Goal: Task Accomplishment & Management: Manage account settings

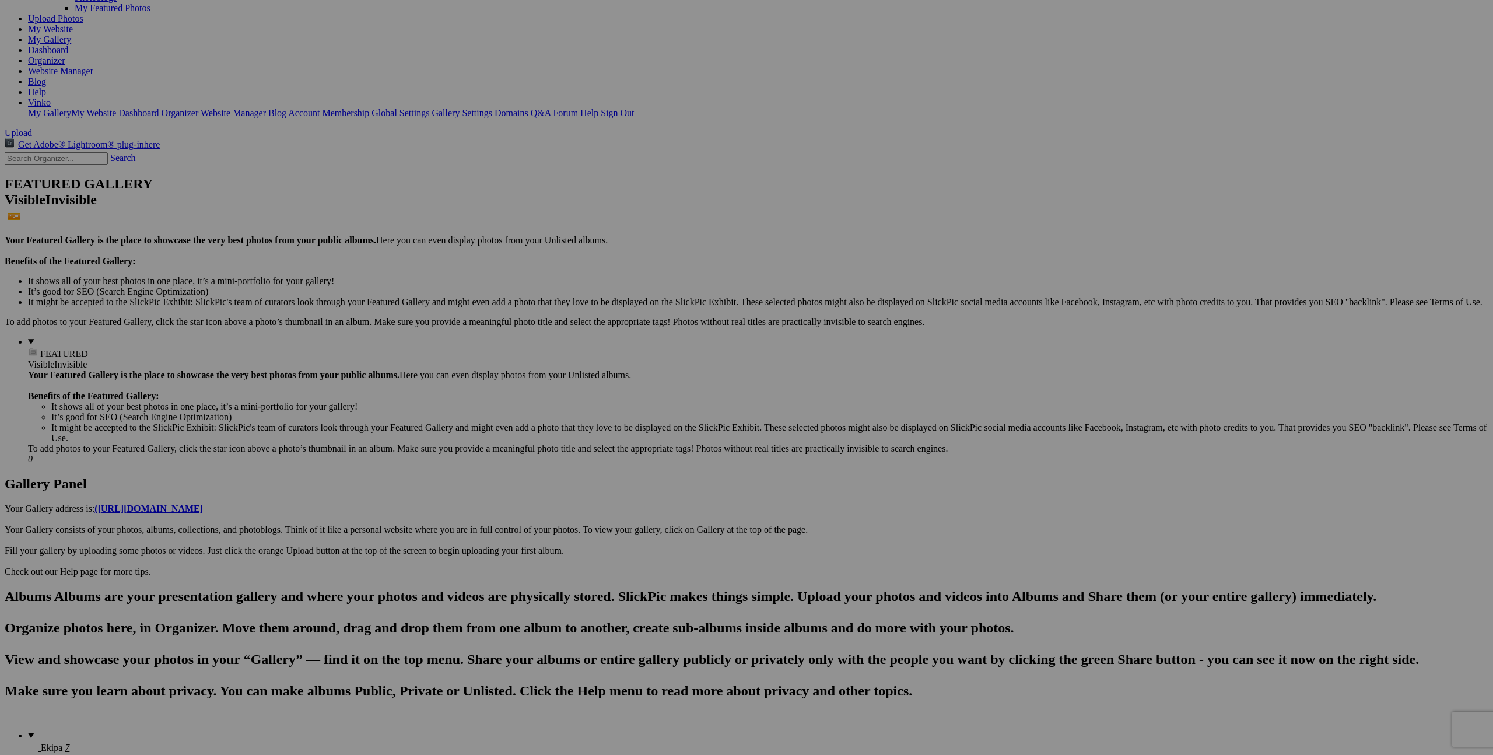
scroll to position [136, 0]
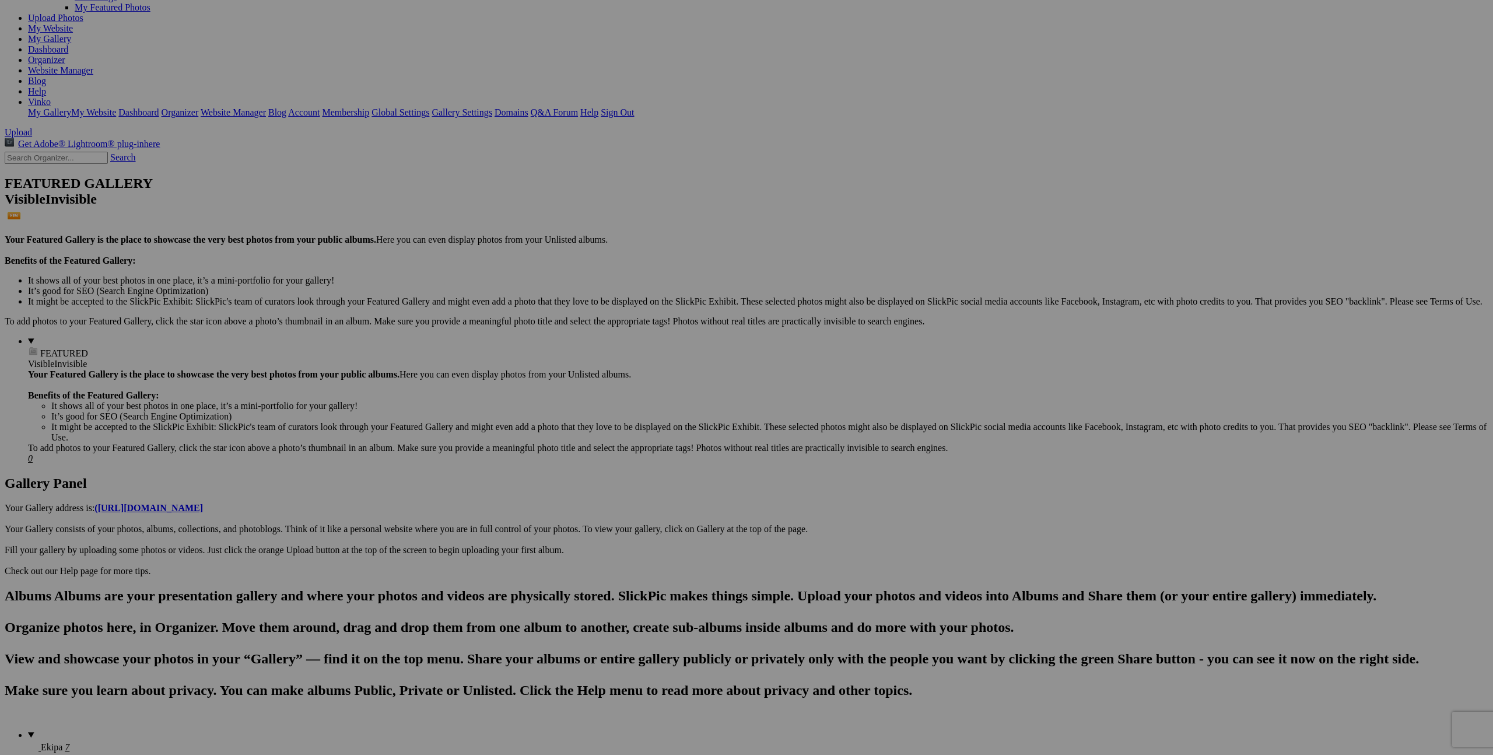
click at [669, 460] on link "Yes" at bounding box center [662, 465] width 13 height 10
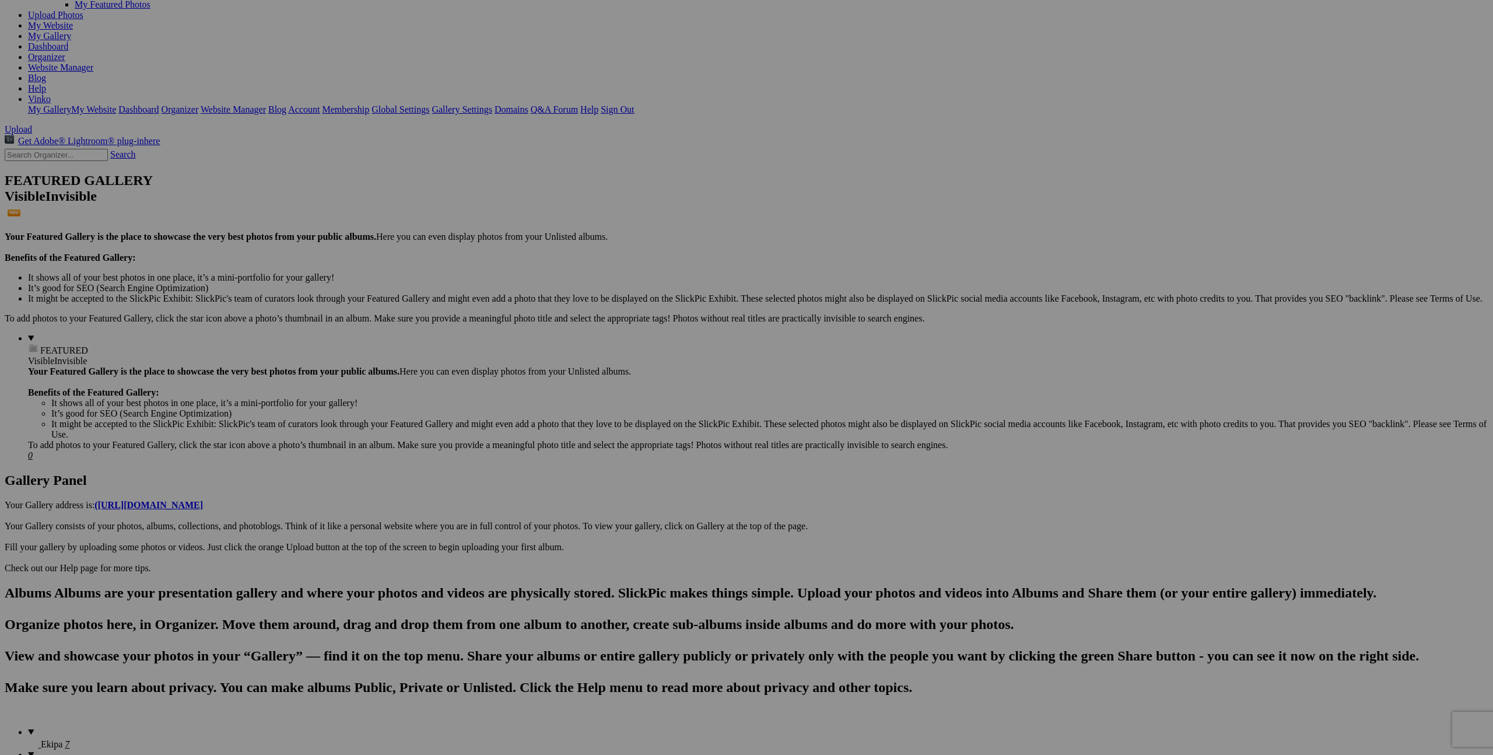
scroll to position [138, 0]
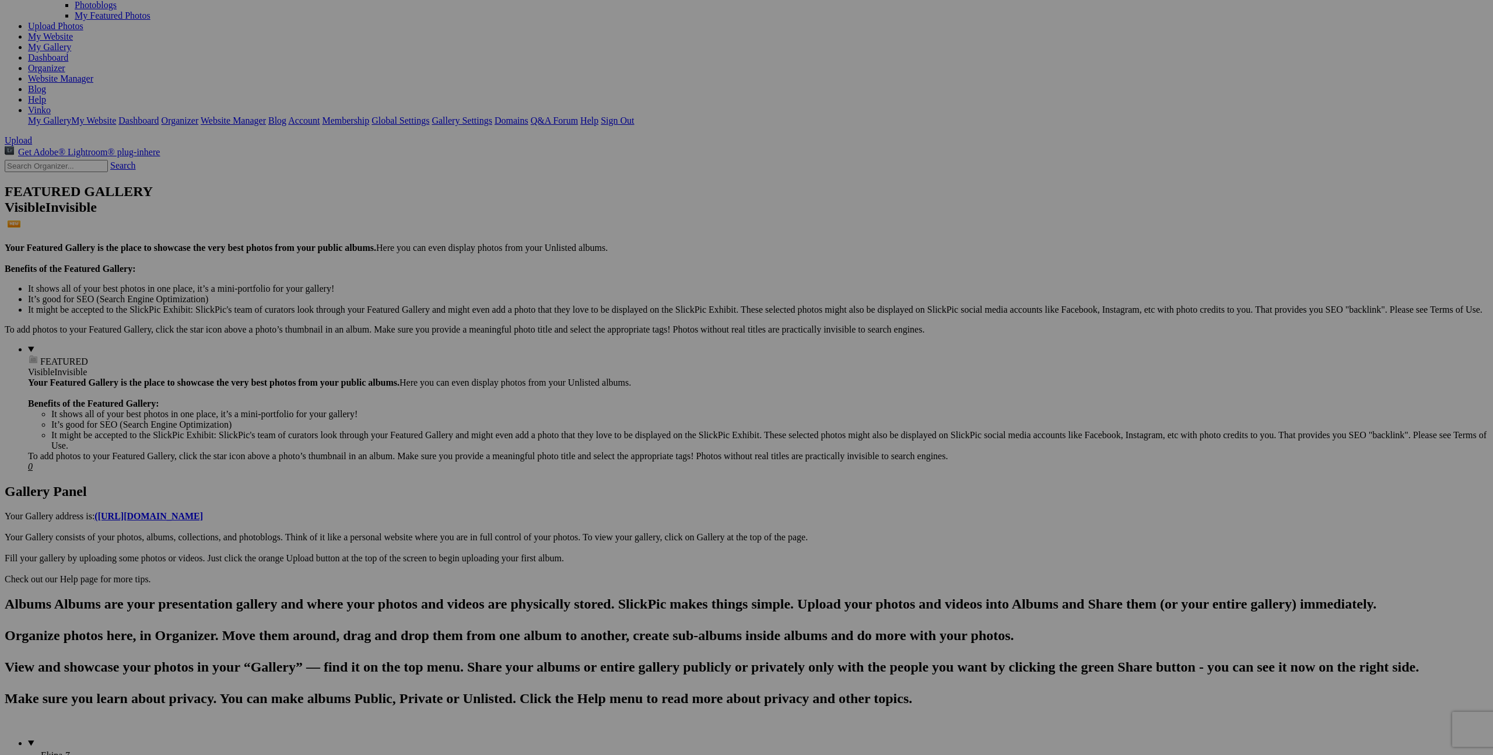
scroll to position [127, 0]
click at [669, 452] on span "Yes" at bounding box center [662, 454] width 13 height 10
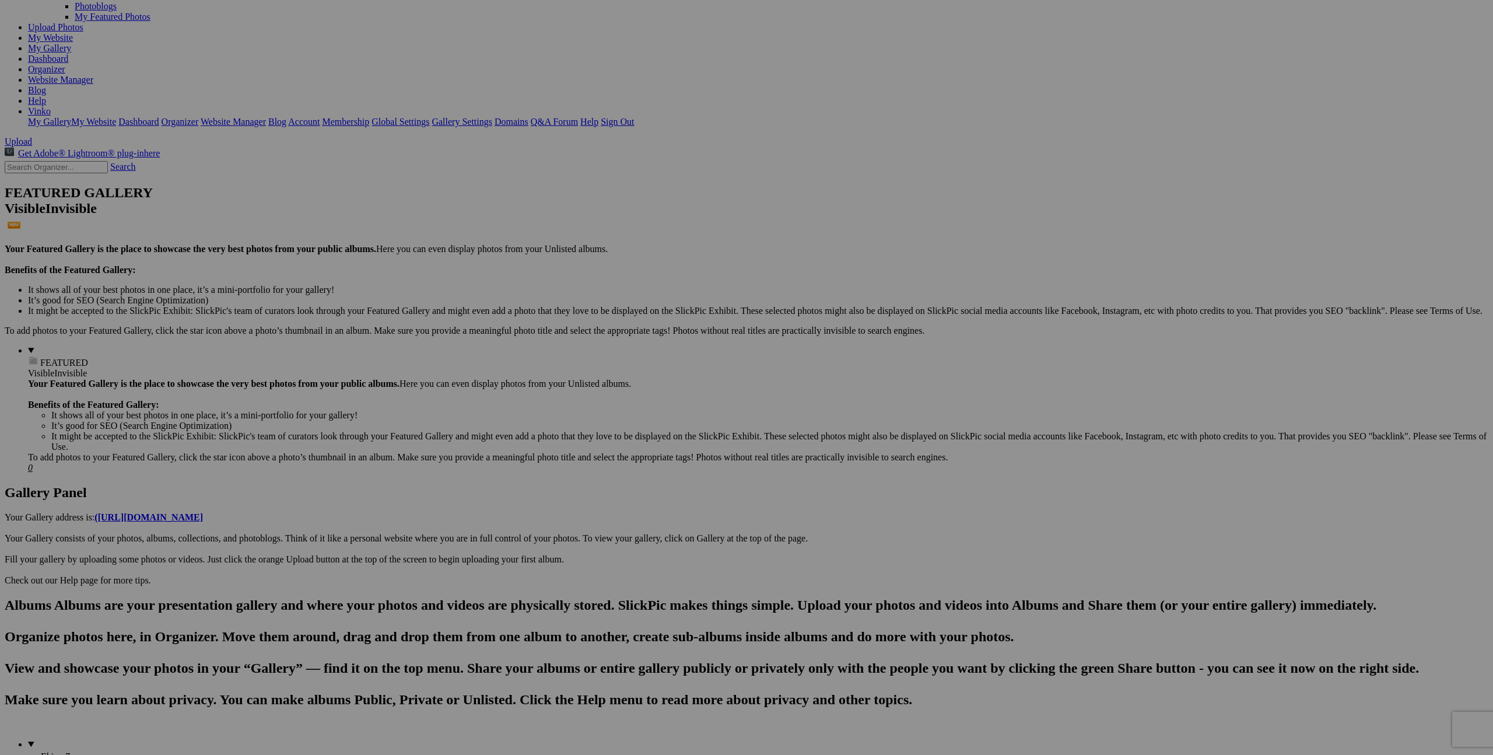
click at [669, 457] on span "Yes" at bounding box center [662, 454] width 13 height 10
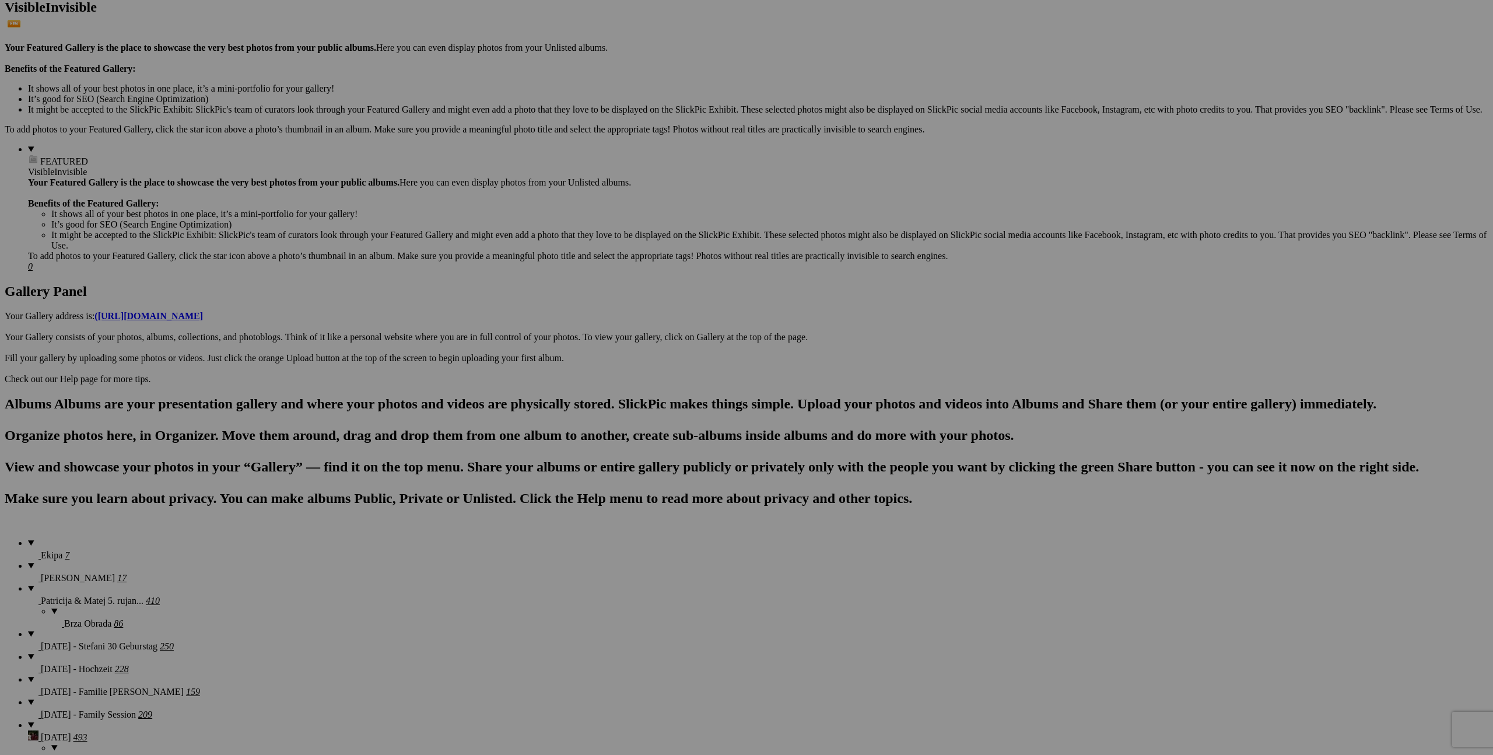
scroll to position [326, 0]
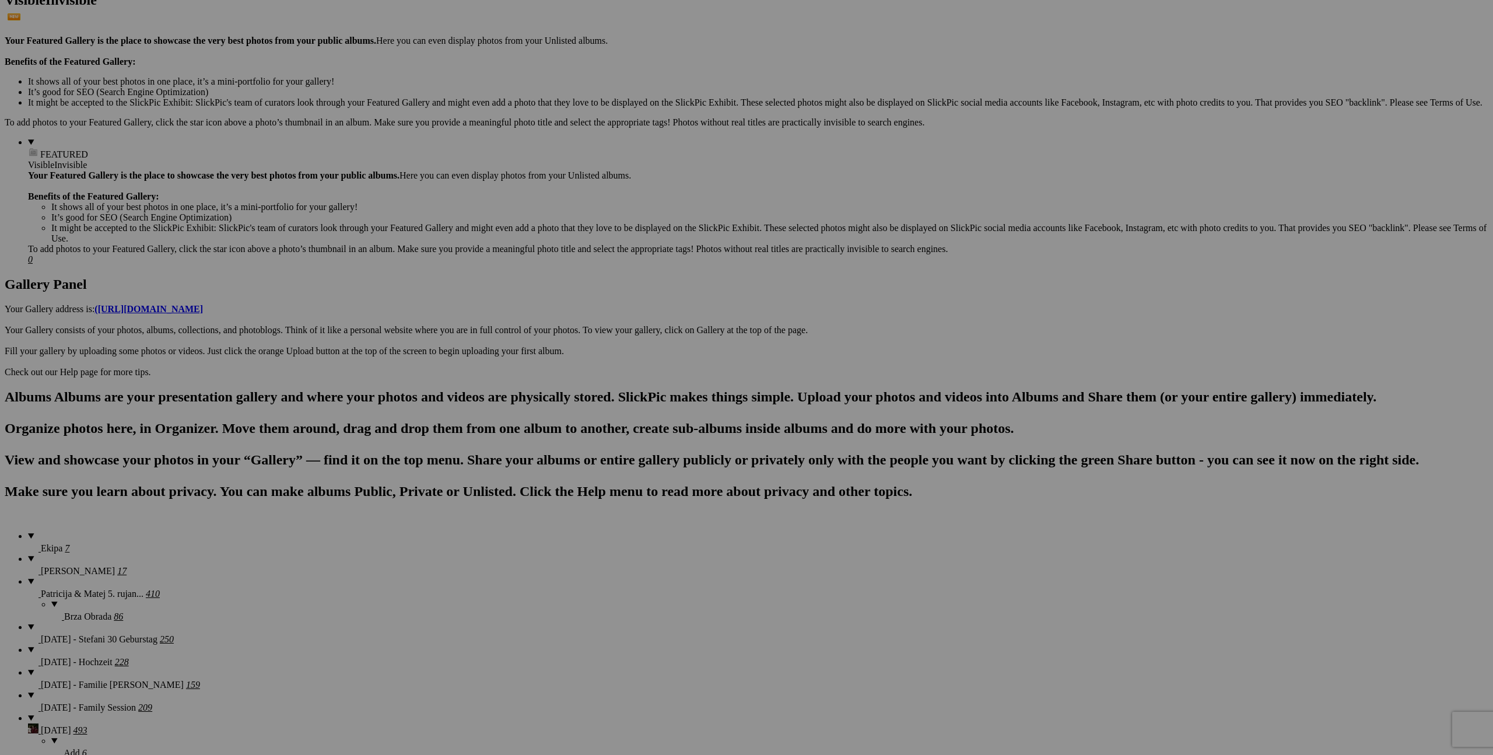
click at [669, 459] on span "Yes" at bounding box center [662, 454] width 13 height 10
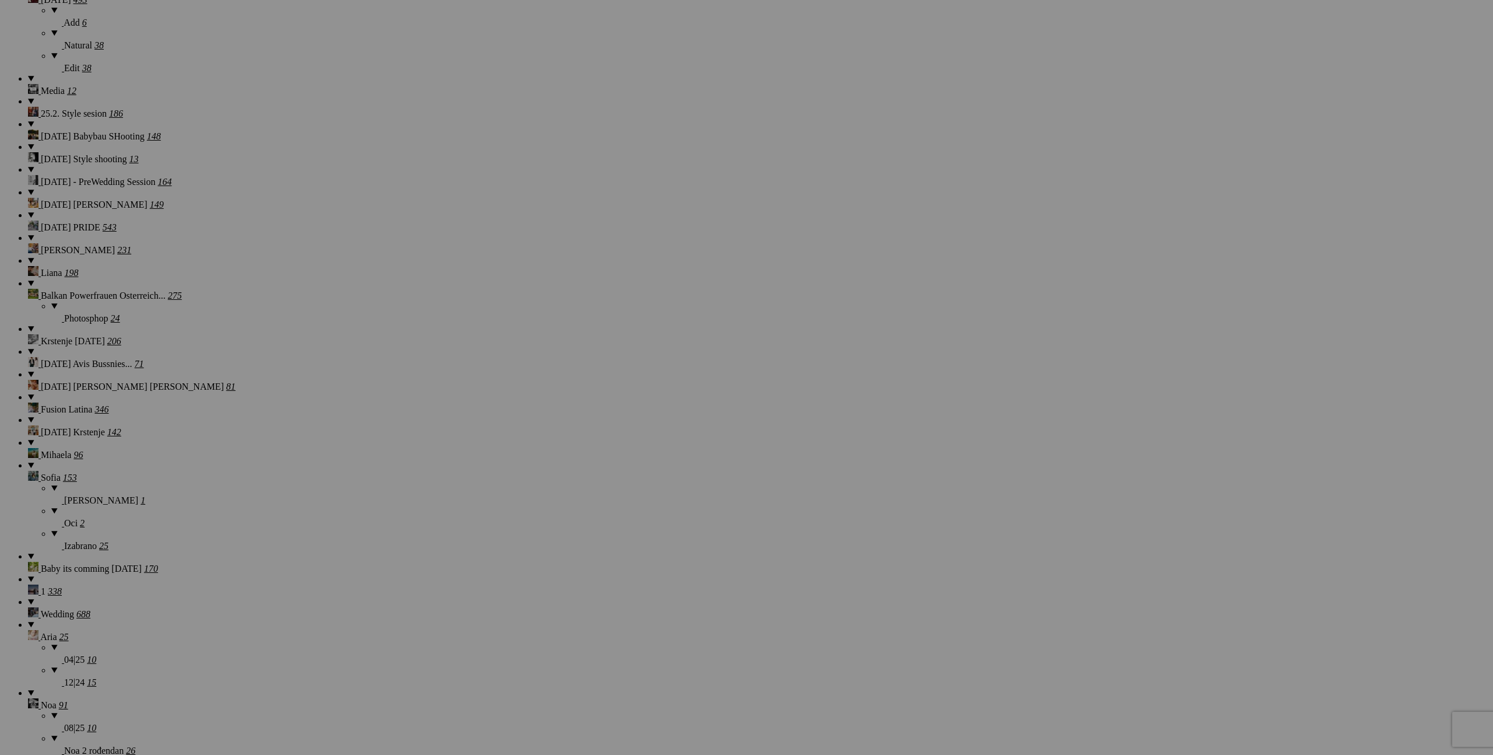
scroll to position [1066, 0]
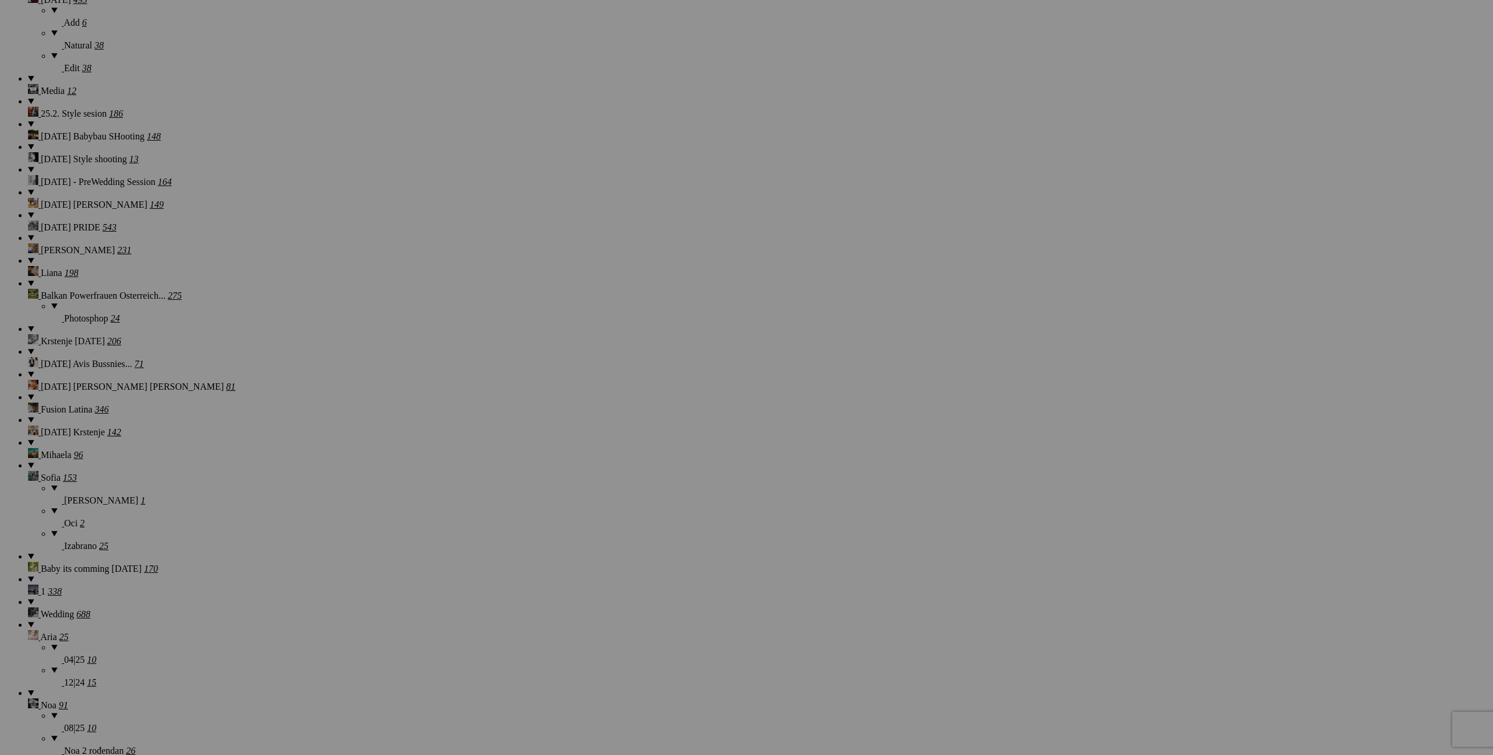
scroll to position [1064, 0]
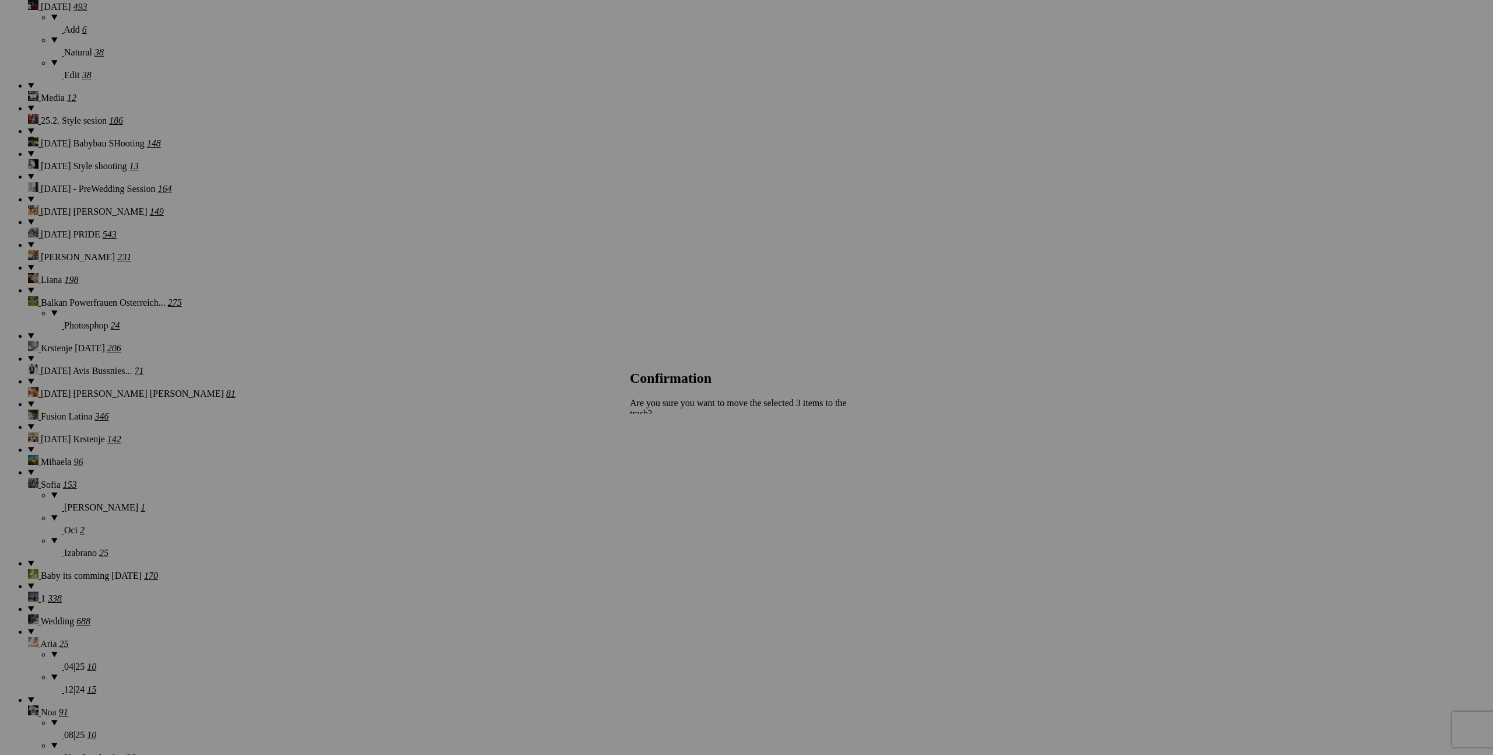
click at [669, 460] on span "Yes" at bounding box center [662, 465] width 13 height 10
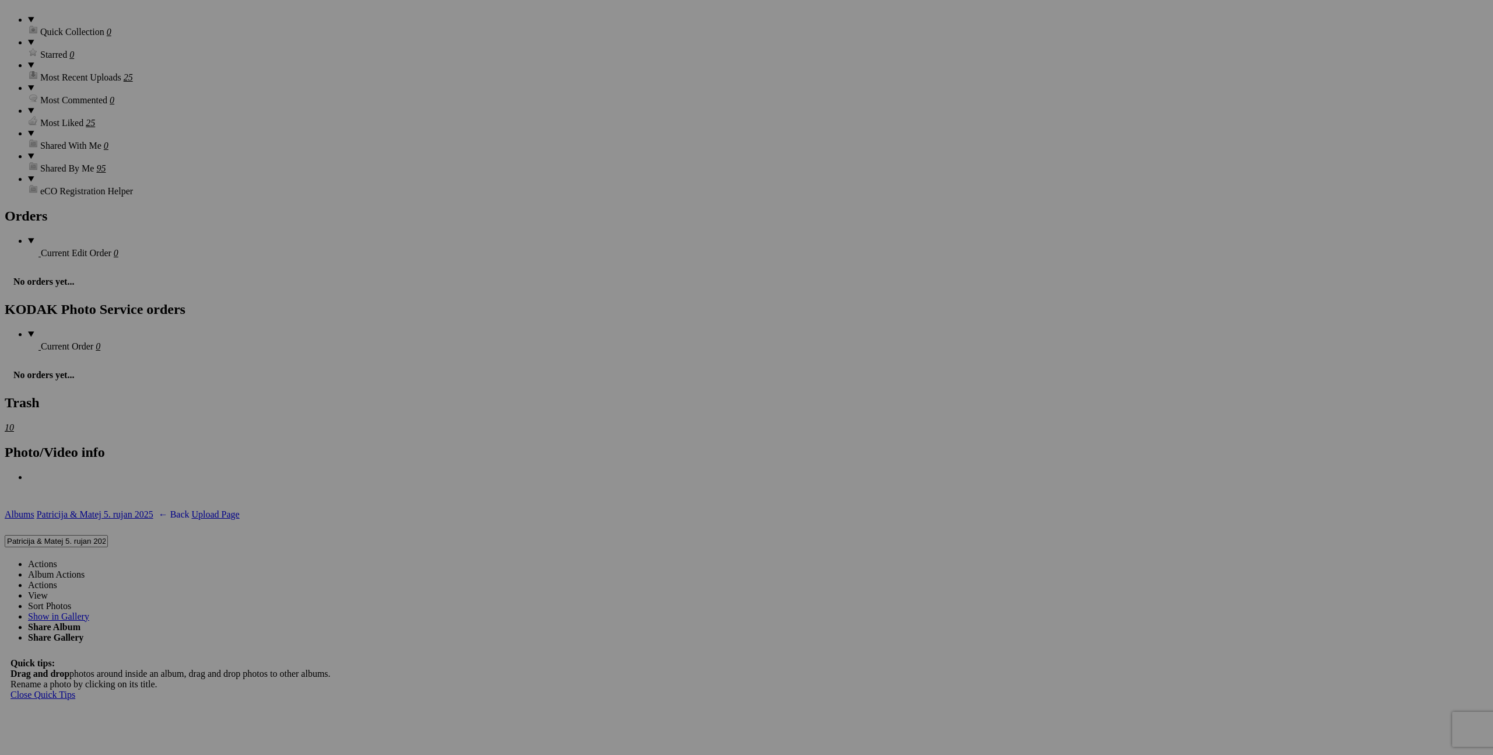
scroll to position [2210, 0]
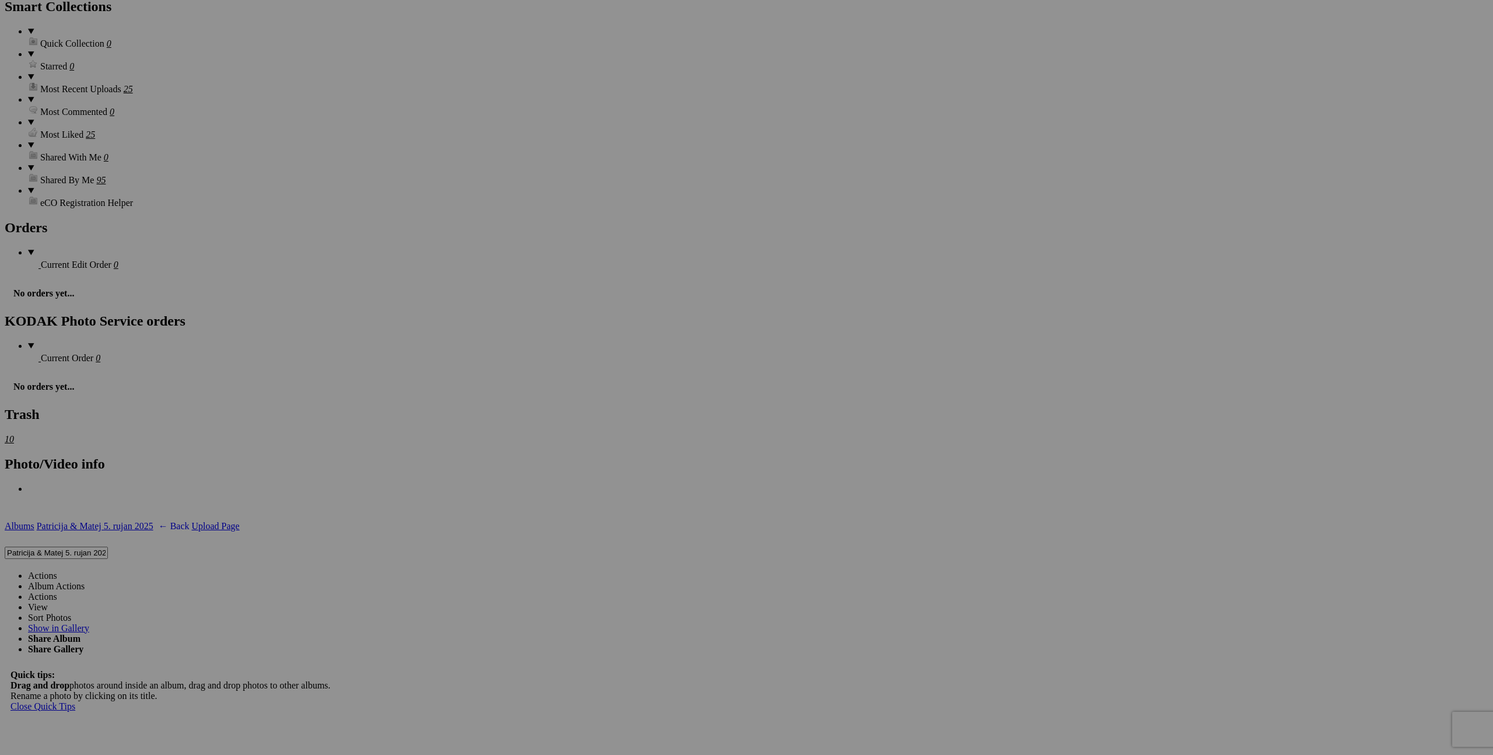
click at [57, 571] on link "Actions" at bounding box center [42, 576] width 29 height 10
click at [669, 460] on span "Yes" at bounding box center [662, 465] width 13 height 10
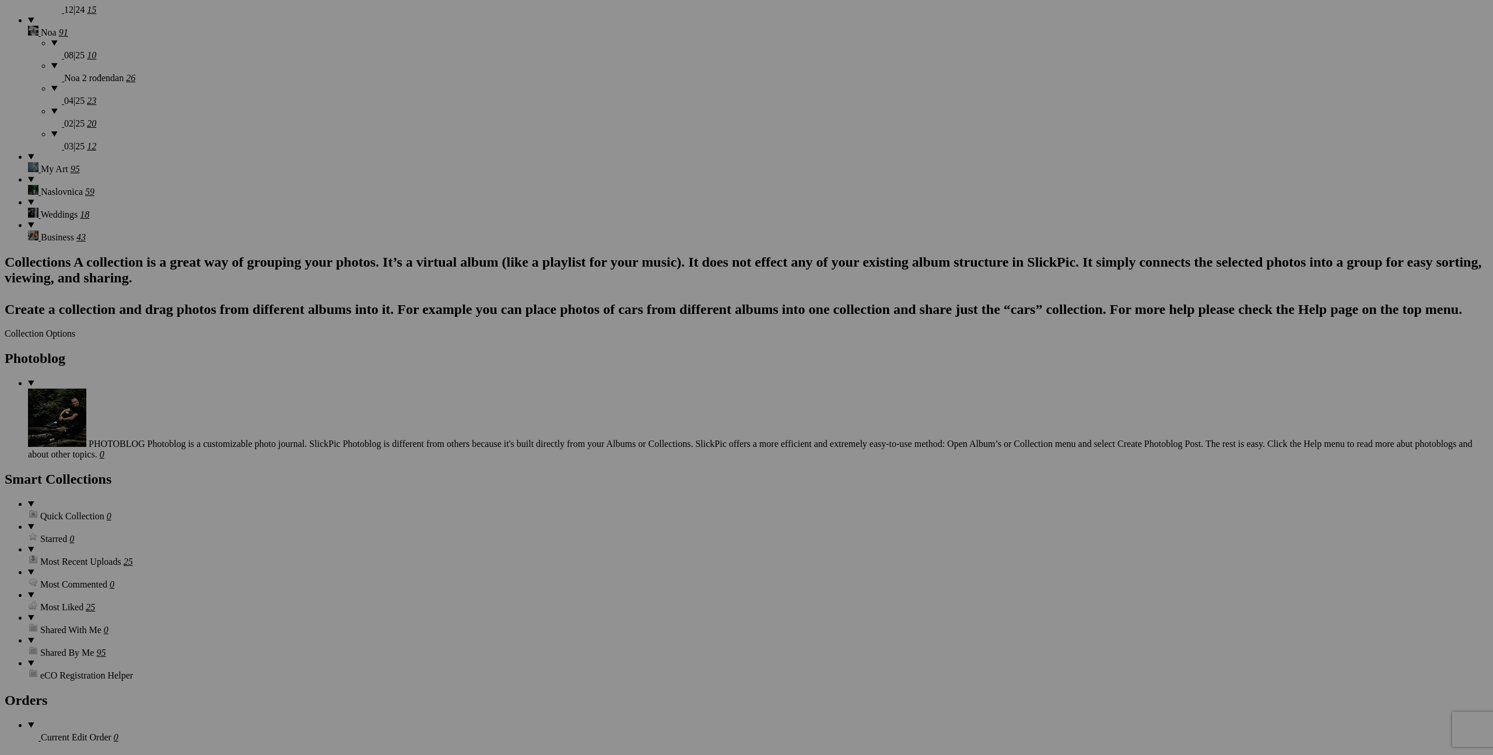
scroll to position [0, 0]
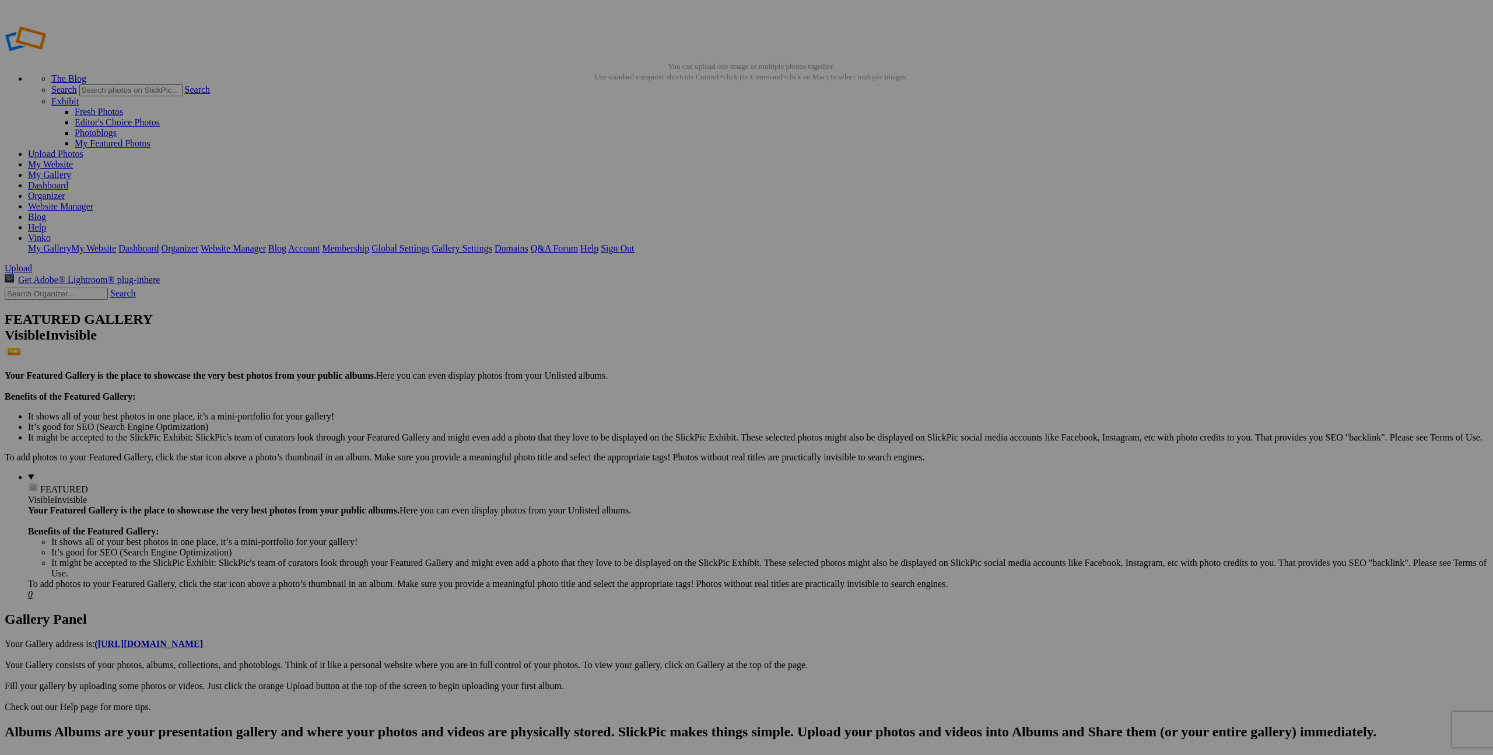
type input "Patricija & Matej 5. rujan 2025"
